Goal: Information Seeking & Learning: Find specific fact

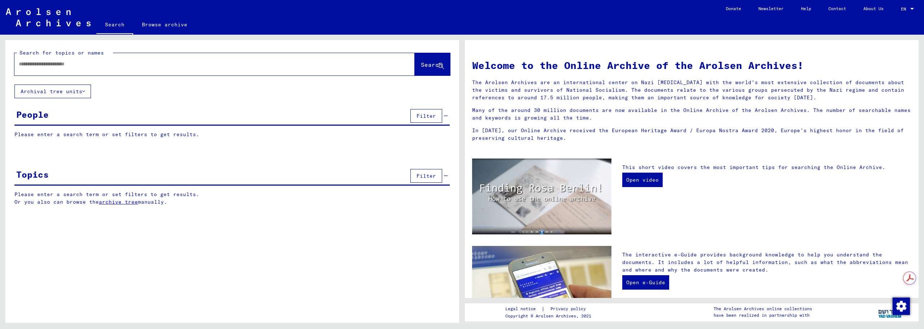
click at [111, 63] on input "text" at bounding box center [206, 64] width 374 height 8
type input "********"
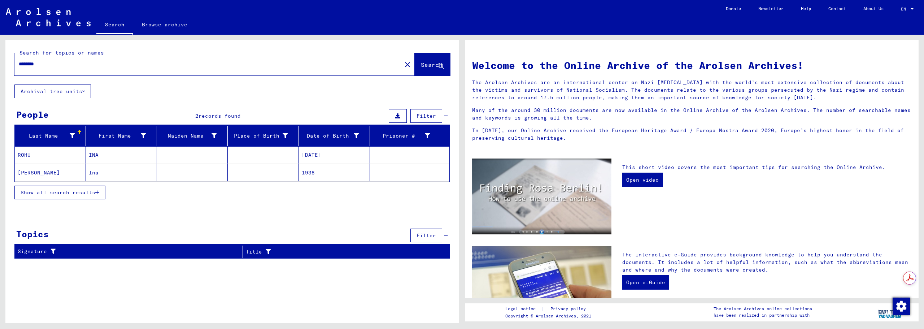
click at [96, 174] on mat-cell "Ina" at bounding box center [121, 172] width 71 height 17
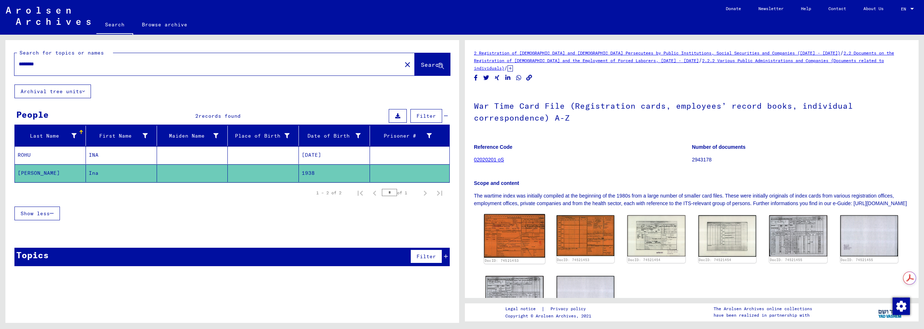
click at [518, 222] on img at bounding box center [514, 236] width 61 height 44
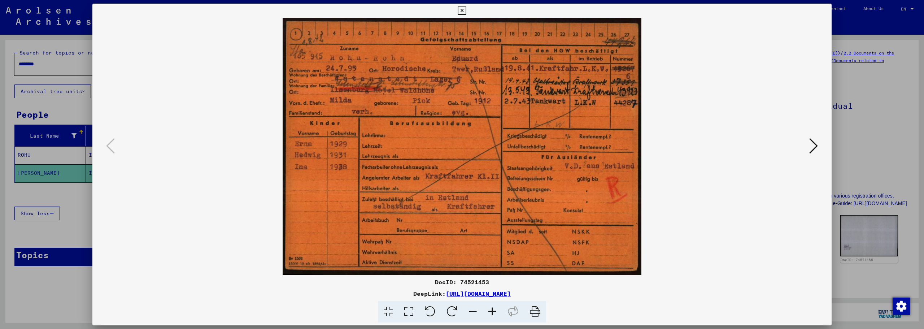
click at [811, 143] on icon at bounding box center [813, 145] width 9 height 17
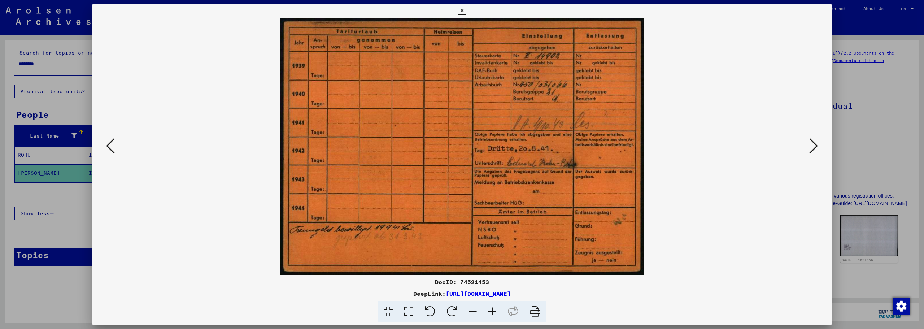
click at [811, 143] on icon at bounding box center [813, 145] width 9 height 17
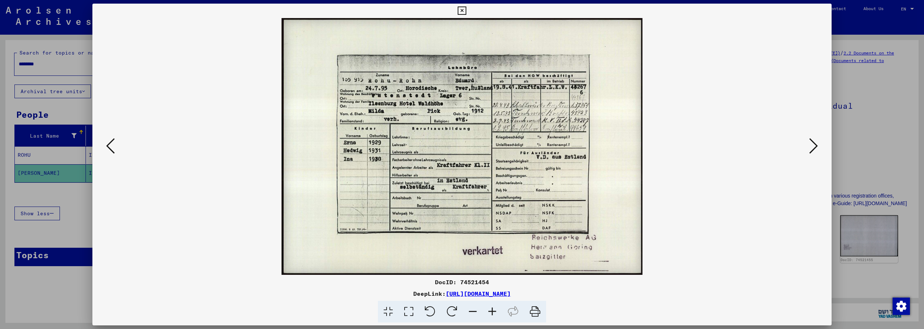
click at [811, 143] on icon at bounding box center [813, 145] width 9 height 17
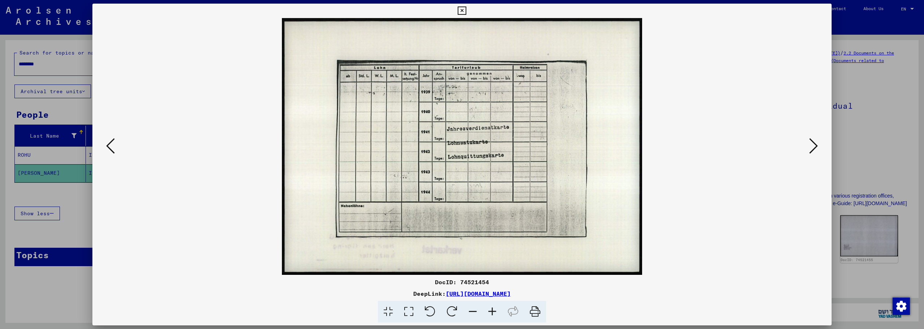
click at [811, 143] on icon at bounding box center [813, 145] width 9 height 17
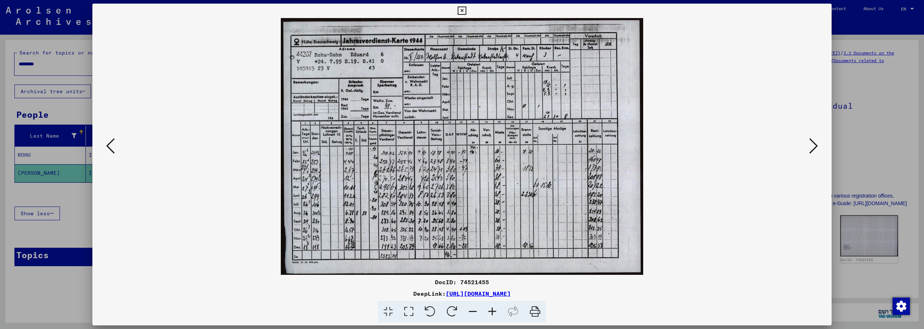
click at [811, 143] on icon at bounding box center [813, 145] width 9 height 17
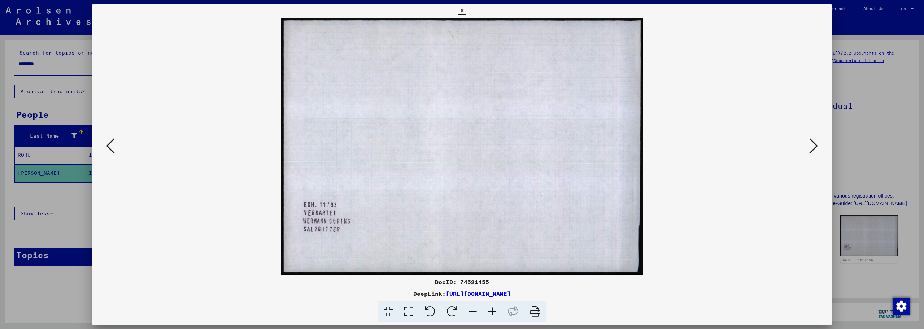
click at [811, 143] on icon at bounding box center [813, 145] width 9 height 17
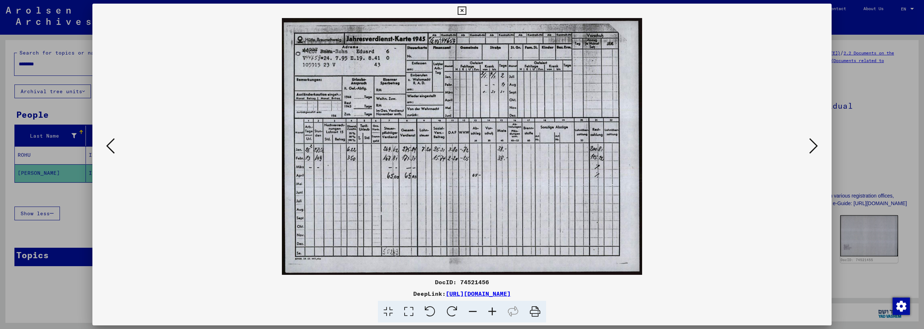
click at [811, 143] on icon at bounding box center [813, 145] width 9 height 17
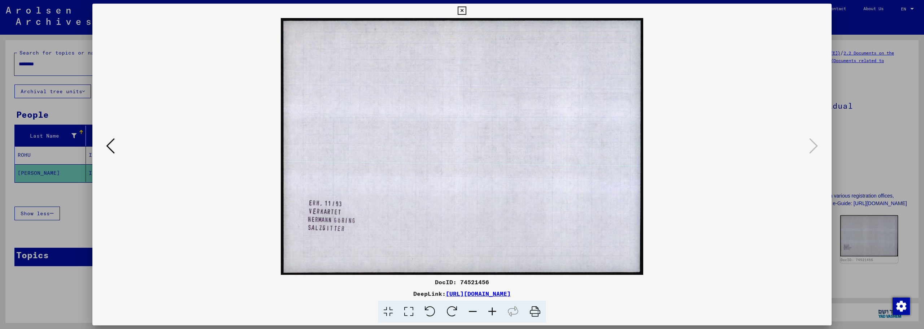
click at [463, 10] on icon at bounding box center [462, 10] width 8 height 9
